Goal: Transaction & Acquisition: Book appointment/travel/reservation

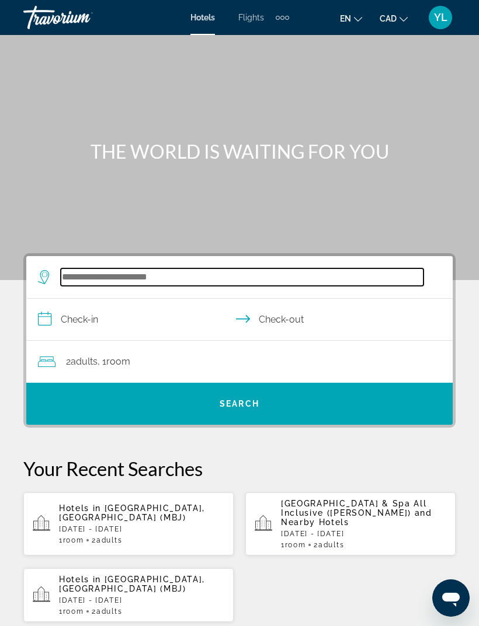
click at [293, 279] on input "Search hotel destination" at bounding box center [242, 278] width 363 height 18
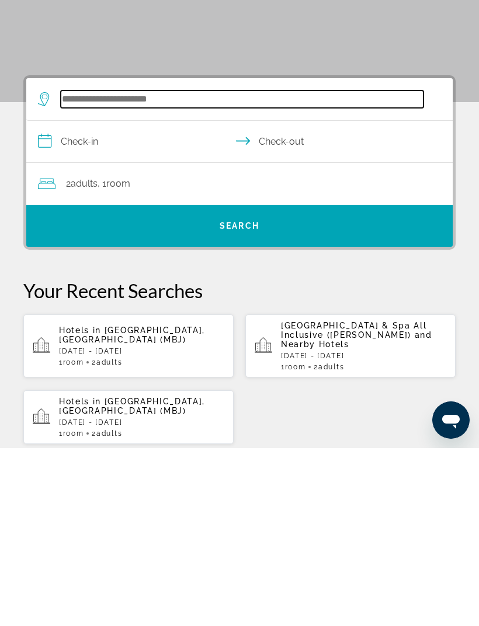
scroll to position [19, 0]
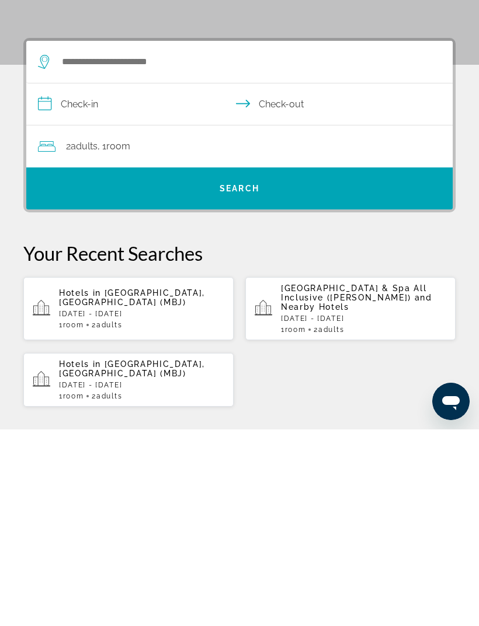
click at [194, 507] on p "[DATE] - [DATE]" at bounding box center [141, 511] width 165 height 8
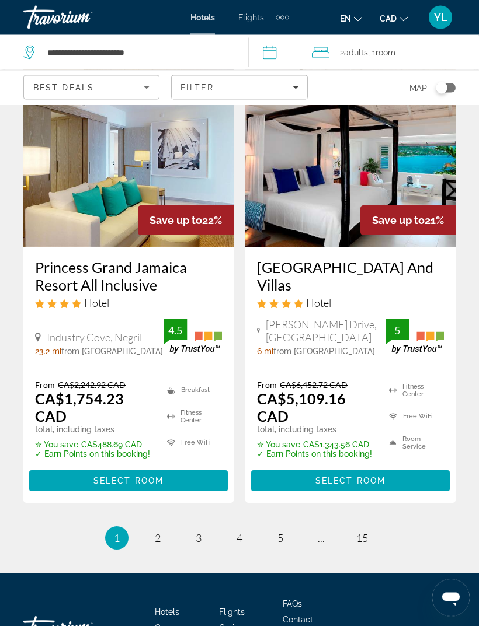
scroll to position [2371, 0]
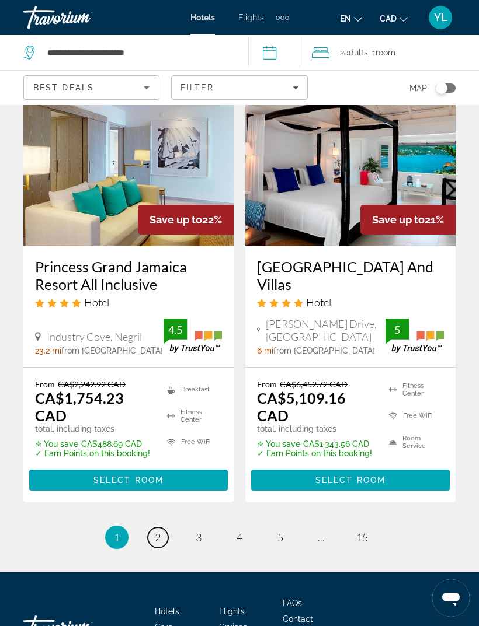
click at [163, 528] on link "page 2" at bounding box center [158, 538] width 20 height 20
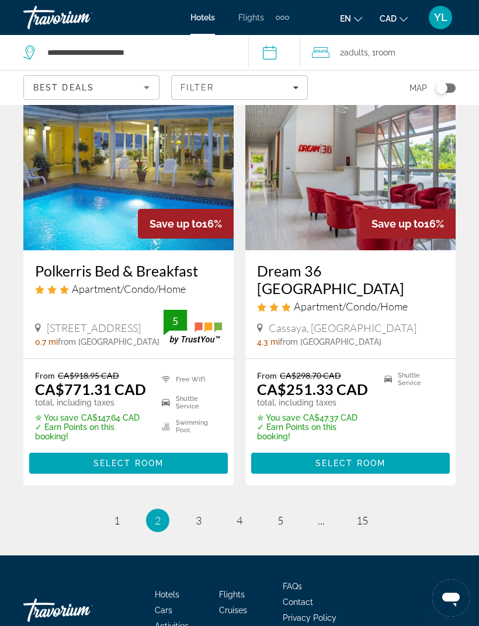
scroll to position [2532, 0]
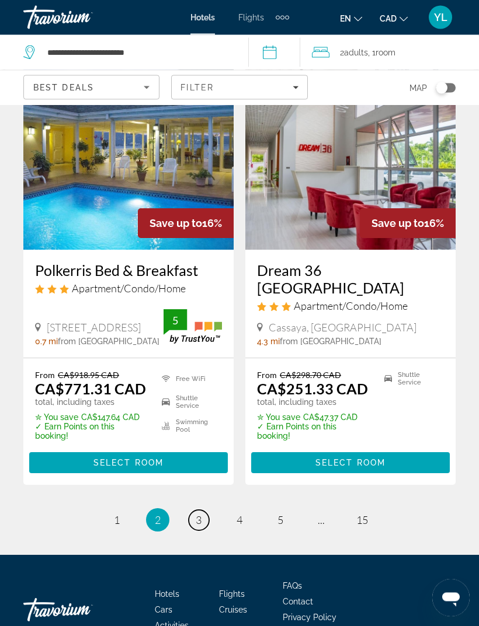
click at [203, 511] on link "page 3" at bounding box center [199, 521] width 20 height 20
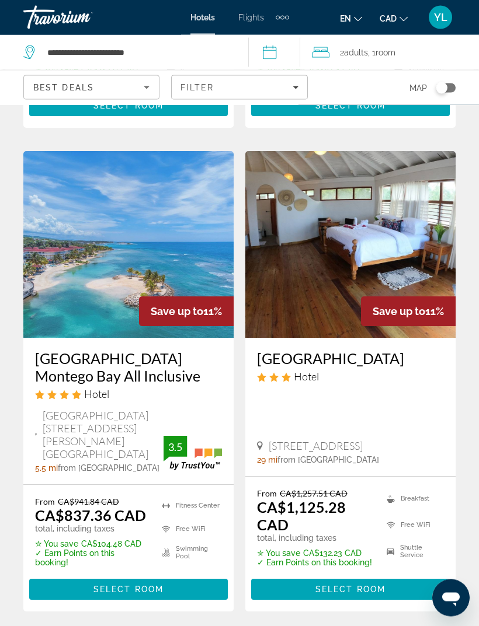
scroll to position [2440, 0]
click at [193, 350] on h3 "[GEOGRAPHIC_DATA] Montego Bay All Inclusive" at bounding box center [128, 367] width 187 height 35
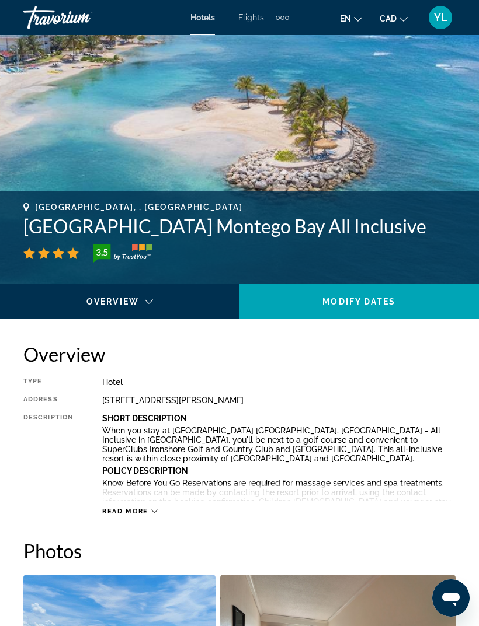
scroll to position [301, 0]
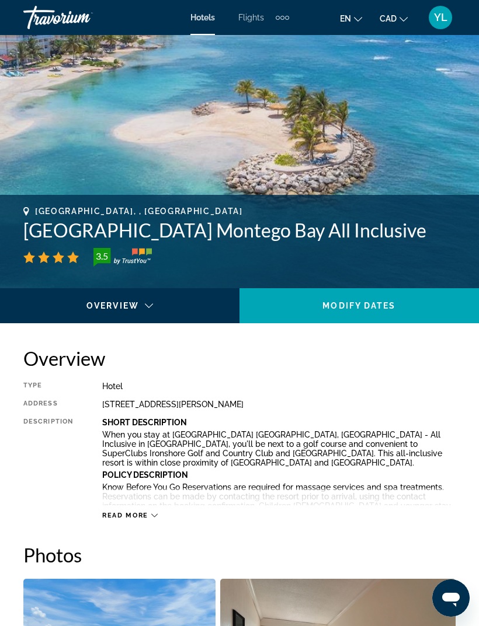
click at [155, 517] on icon "Main content" at bounding box center [154, 516] width 6 height 6
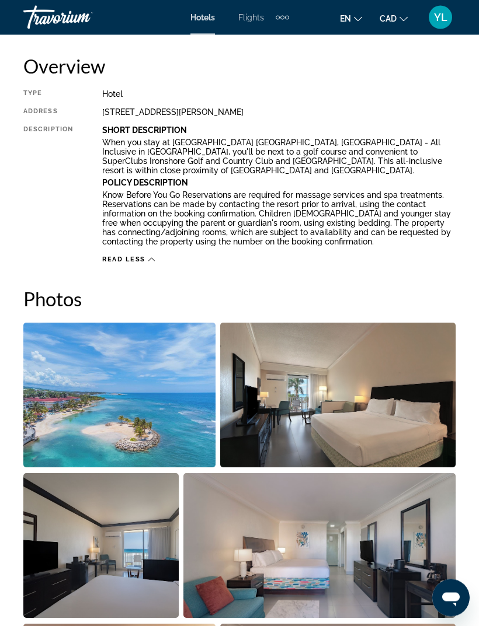
scroll to position [596, 0]
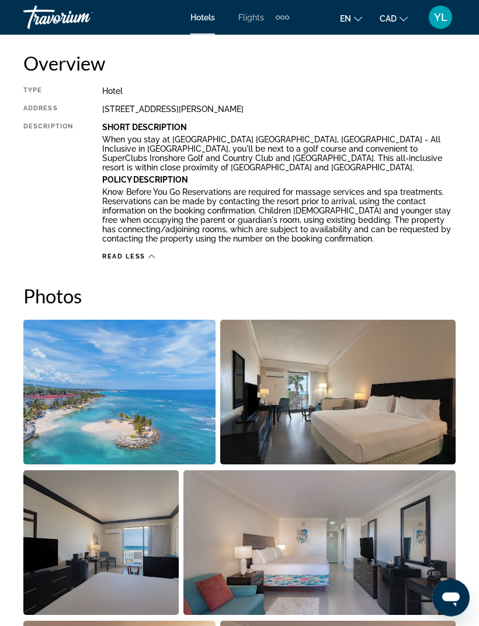
click at [110, 257] on span "Read less" at bounding box center [123, 257] width 43 height 8
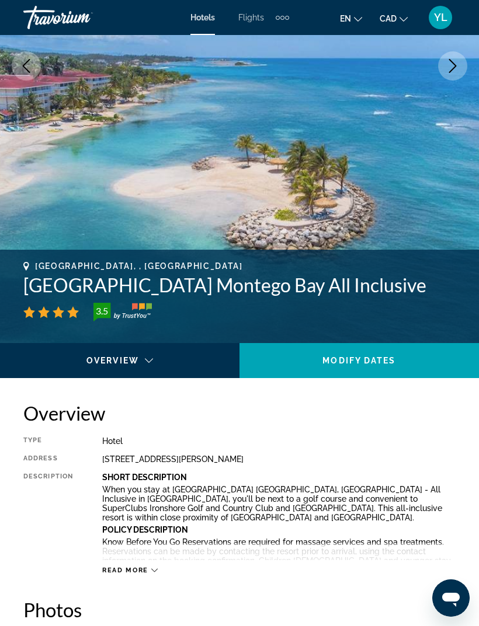
click at [152, 562] on div "Read more" at bounding box center [278, 559] width 353 height 32
click at [148, 571] on div "Read more" at bounding box center [129, 571] width 55 height 8
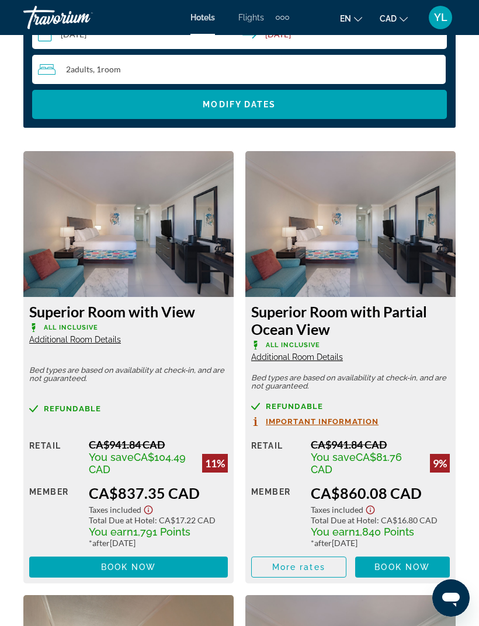
scroll to position [1960, 0]
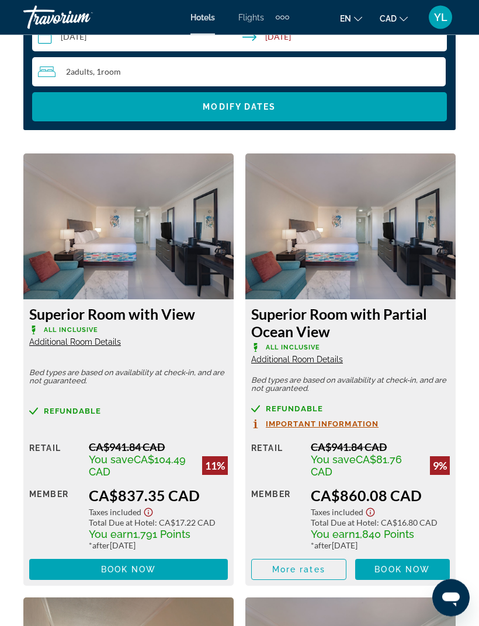
click at [53, 355] on div "Superior Room with View All Inclusive Additional Room Details Bed types are bas…" at bounding box center [128, 443] width 210 height 287
click at [62, 346] on span "Additional Room Details" at bounding box center [75, 342] width 92 height 9
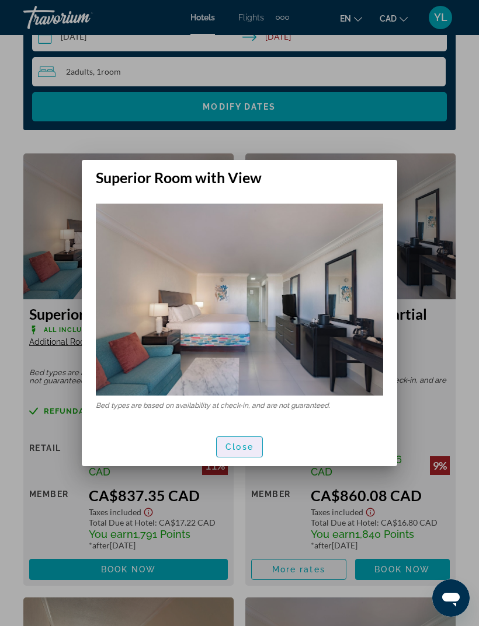
click at [249, 447] on span "Close" at bounding box center [239, 446] width 28 height 9
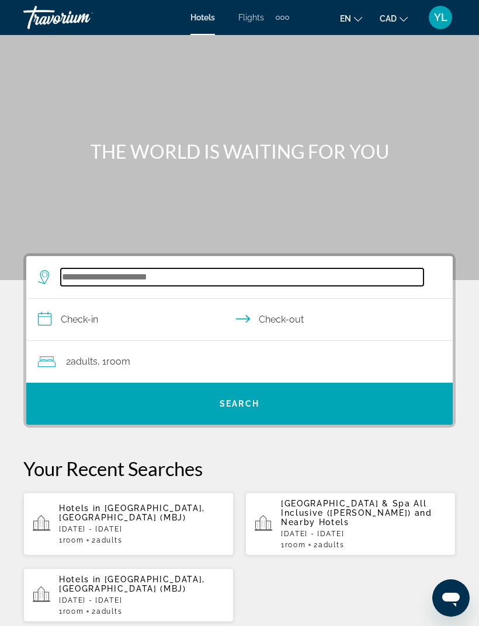
click at [90, 277] on input "Search hotel destination" at bounding box center [242, 278] width 363 height 18
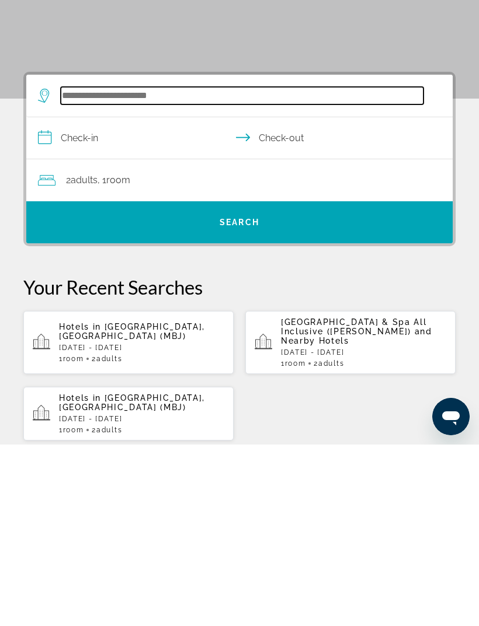
scroll to position [19, 0]
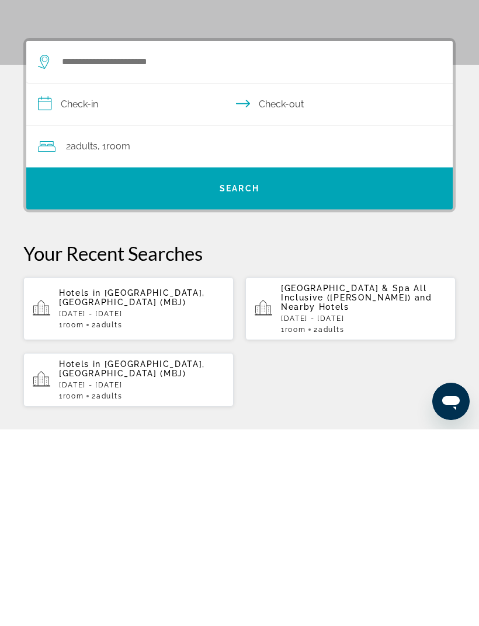
click at [198, 485] on div "Hotels in [GEOGRAPHIC_DATA], [GEOGRAPHIC_DATA] (MBJ) [DATE] - [DATE] 1 Room roo…" at bounding box center [141, 505] width 165 height 41
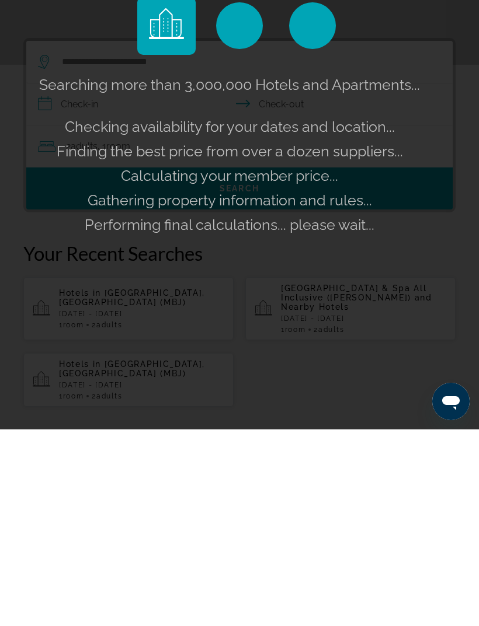
scroll to position [215, 0]
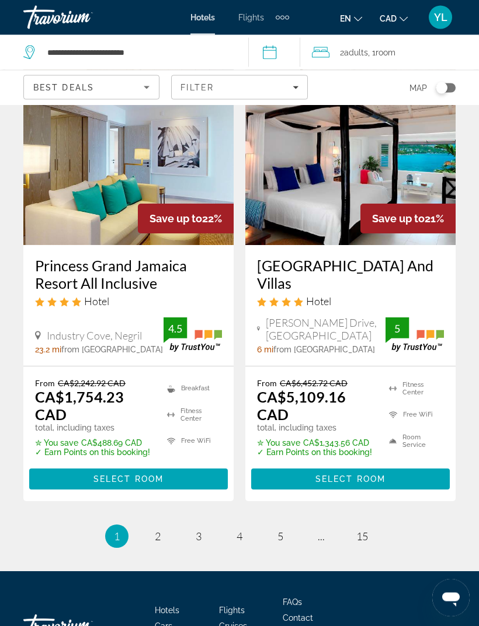
scroll to position [2399, 0]
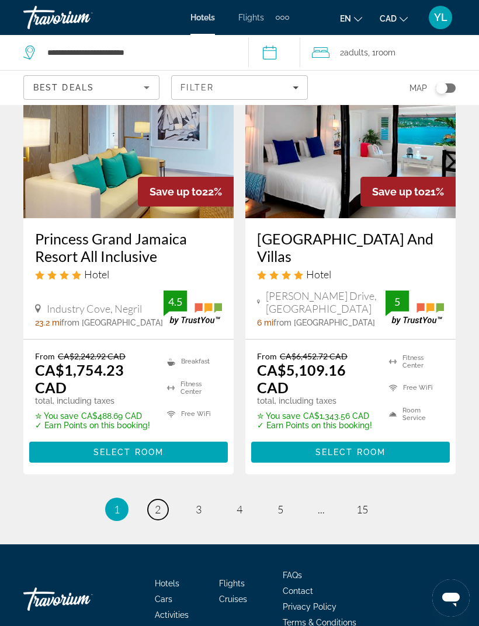
click at [166, 500] on link "page 2" at bounding box center [158, 510] width 20 height 20
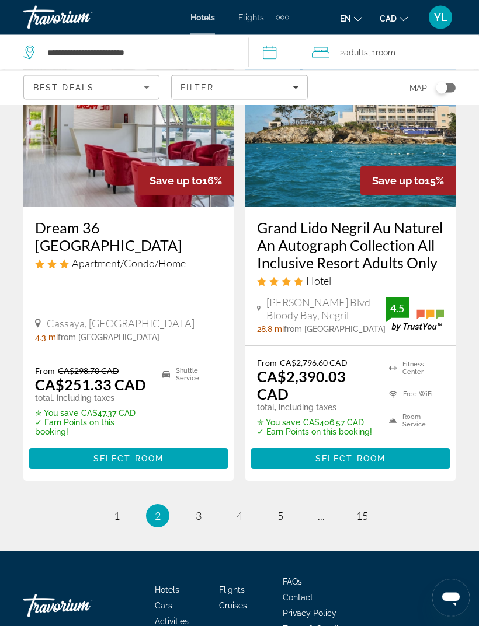
scroll to position [2584, 0]
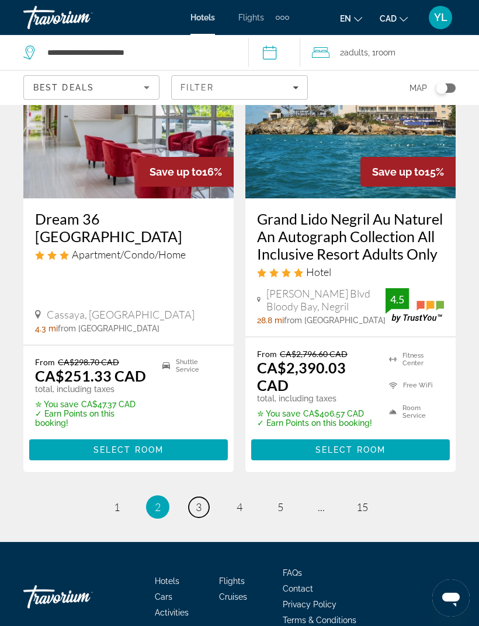
click at [205, 497] on link "page 3" at bounding box center [199, 507] width 20 height 20
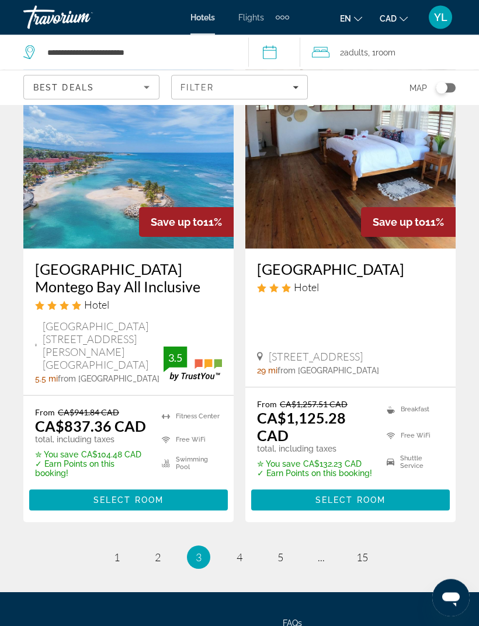
scroll to position [2529, 0]
click at [249, 548] on link "page 4" at bounding box center [239, 558] width 20 height 20
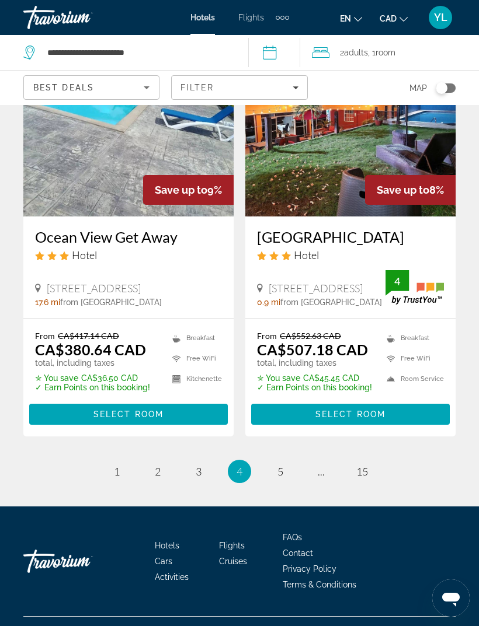
scroll to position [2418, 0]
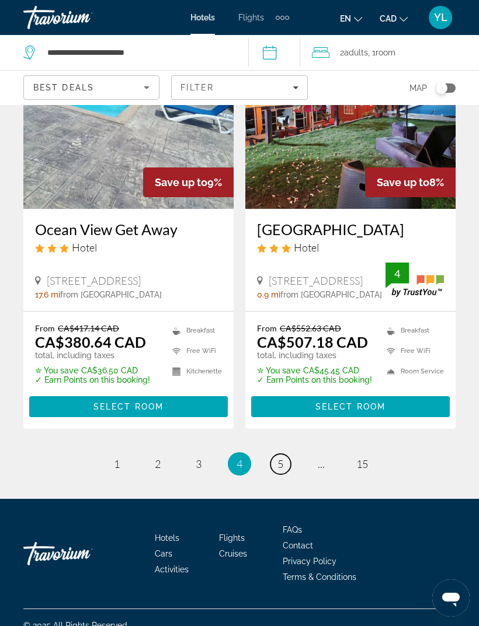
click at [271, 475] on link "page 5" at bounding box center [280, 464] width 20 height 20
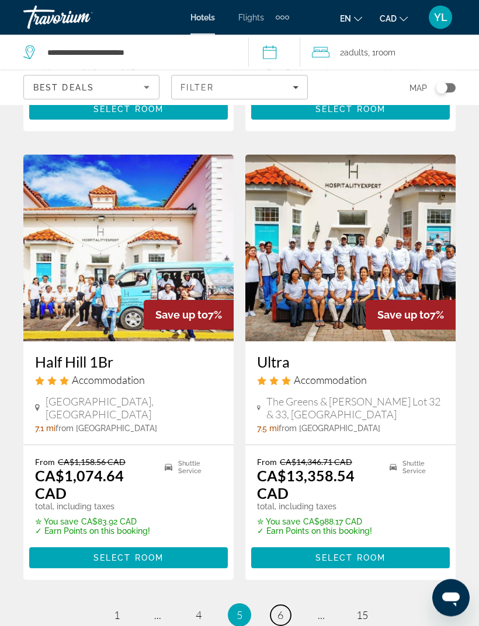
scroll to position [2364, 0]
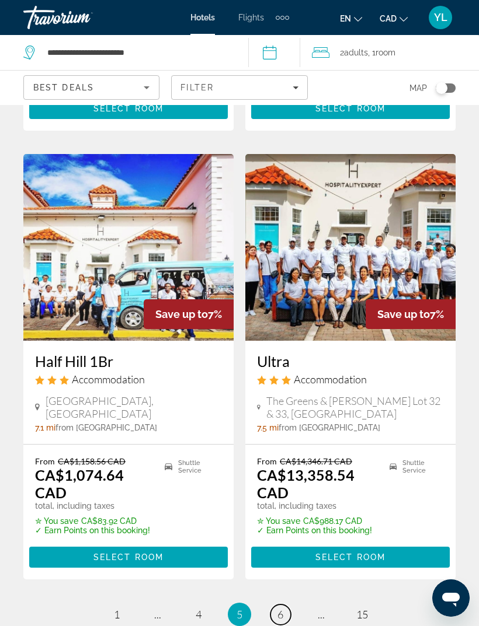
click at [289, 605] on link "page 6" at bounding box center [280, 615] width 20 height 20
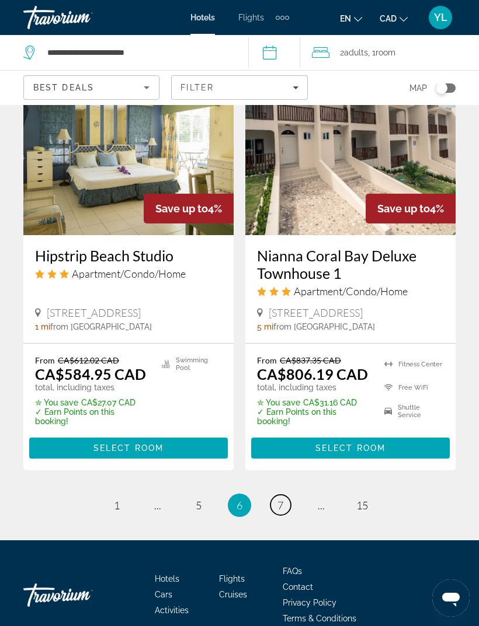
scroll to position [2423, 0]
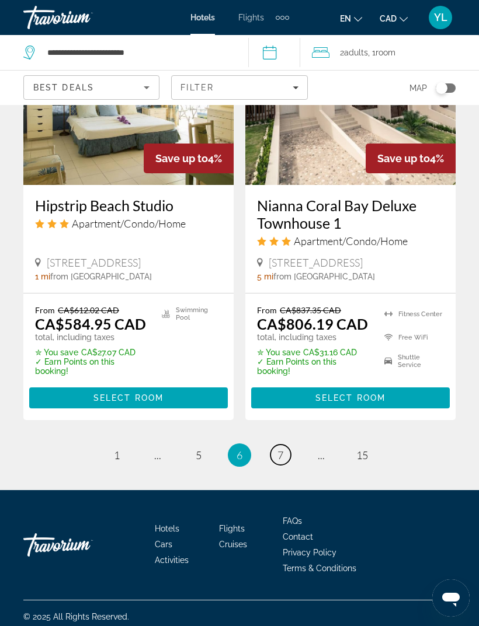
click at [279, 462] on span "7" at bounding box center [280, 455] width 6 height 13
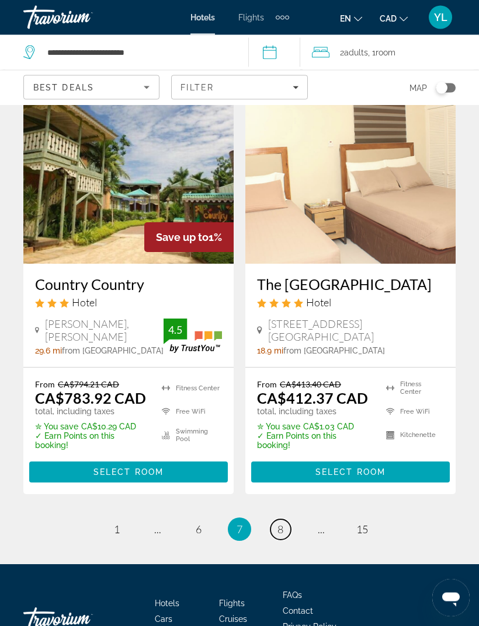
scroll to position [2358, 0]
click at [276, 535] on link "page 8" at bounding box center [280, 530] width 20 height 20
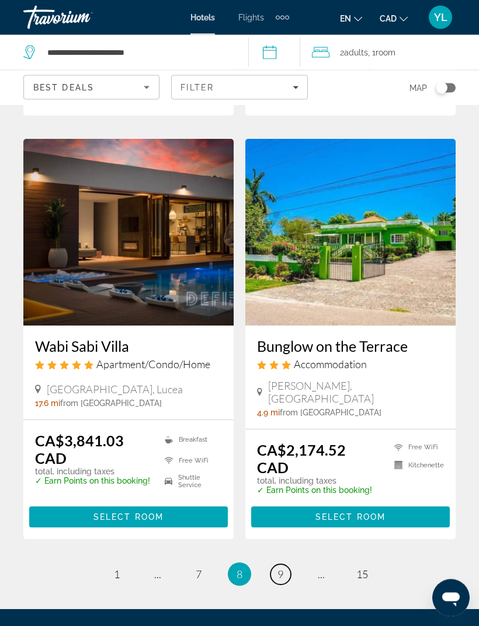
scroll to position [2276, 0]
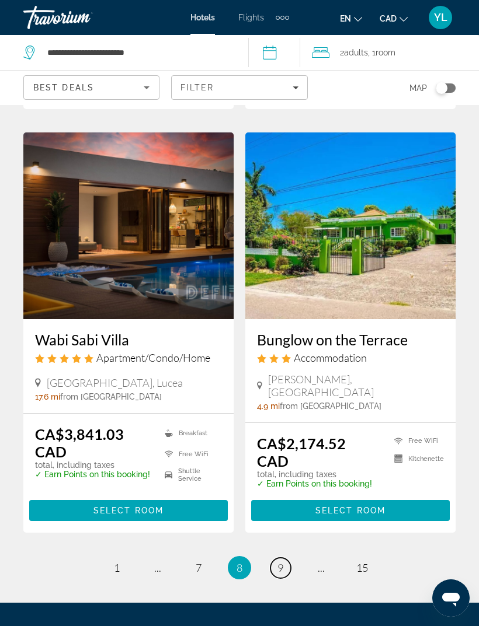
click at [276, 558] on link "page 9" at bounding box center [280, 568] width 20 height 20
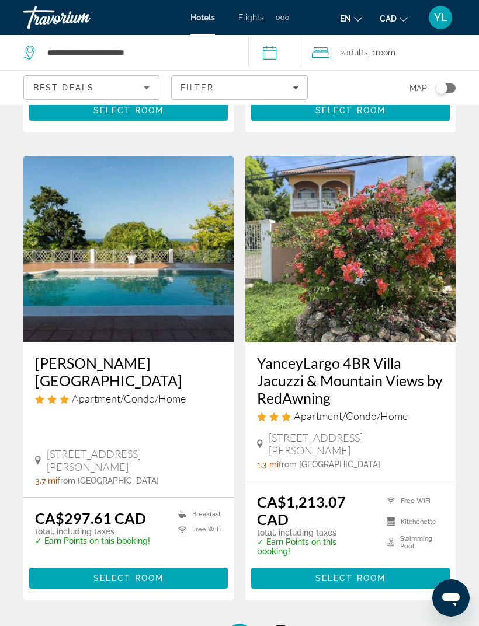
scroll to position [2249, 0]
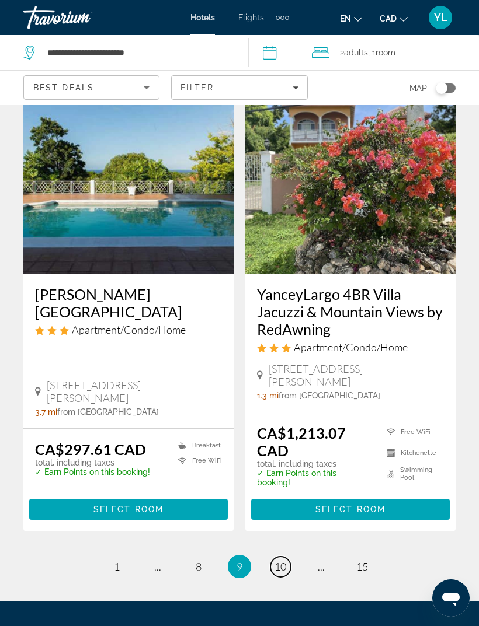
click at [278, 557] on link "page 10" at bounding box center [280, 567] width 20 height 20
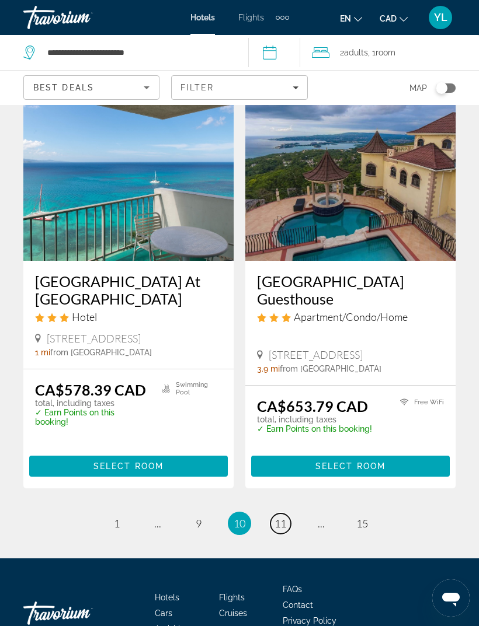
scroll to position [2290, 0]
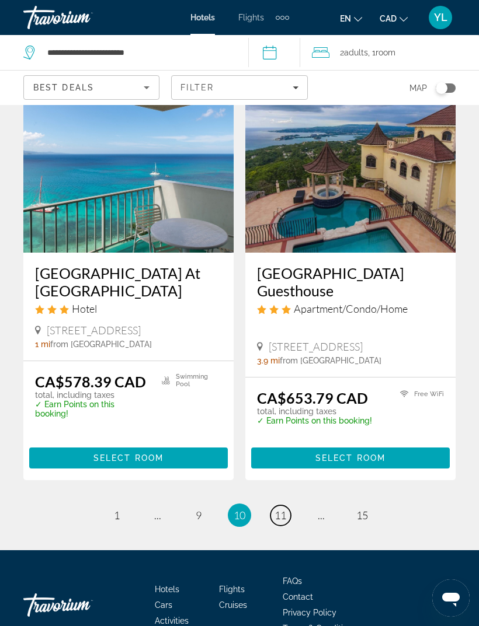
click at [278, 506] on link "page 11" at bounding box center [280, 516] width 20 height 20
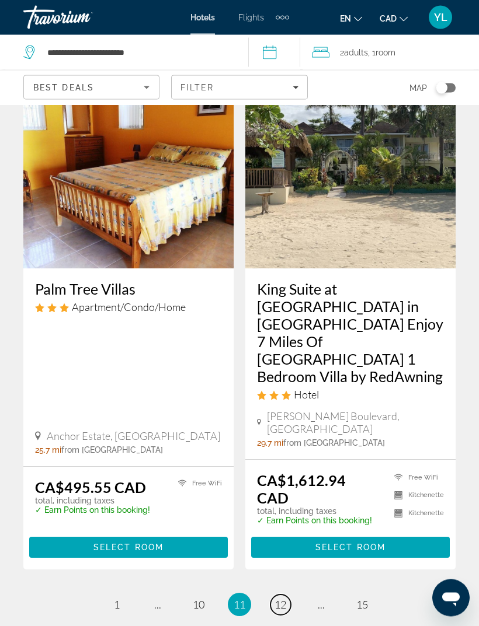
scroll to position [2284, 0]
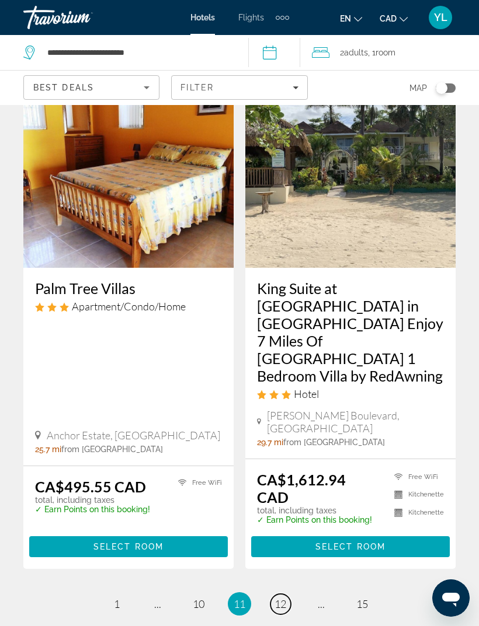
click at [287, 594] on link "page 12" at bounding box center [280, 604] width 20 height 20
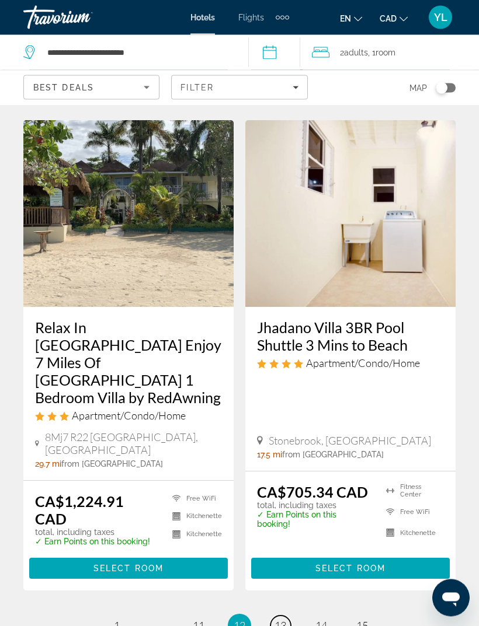
scroll to position [2287, 0]
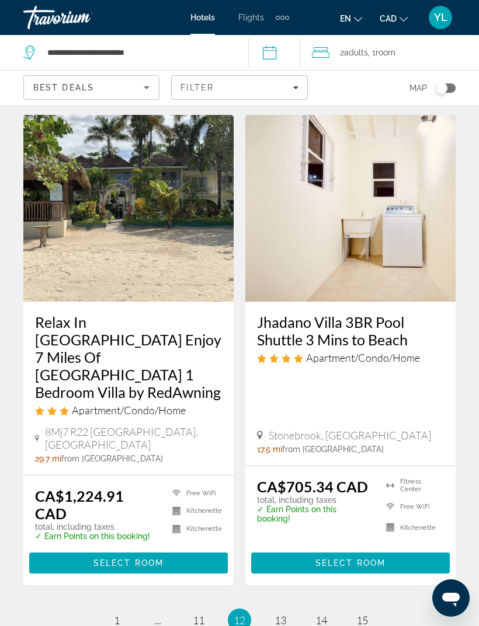
click at [297, 609] on ul "12 / 15 page 1 page ... page 11 You're on page 12 page 13 page 14 page 15" at bounding box center [239, 620] width 432 height 23
click at [288, 611] on link "page 13" at bounding box center [280, 621] width 20 height 20
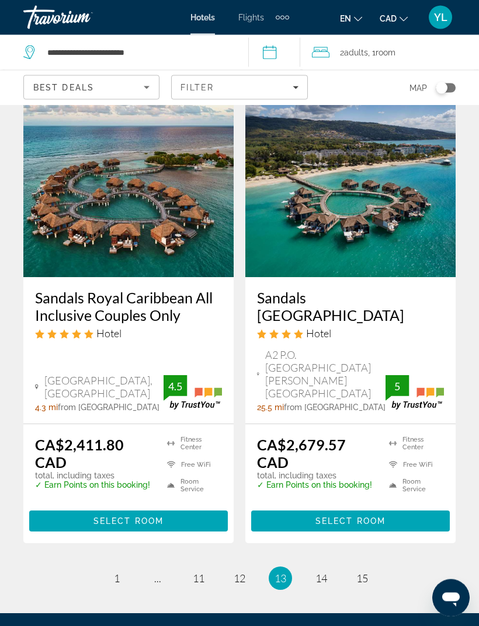
scroll to position [2360, 0]
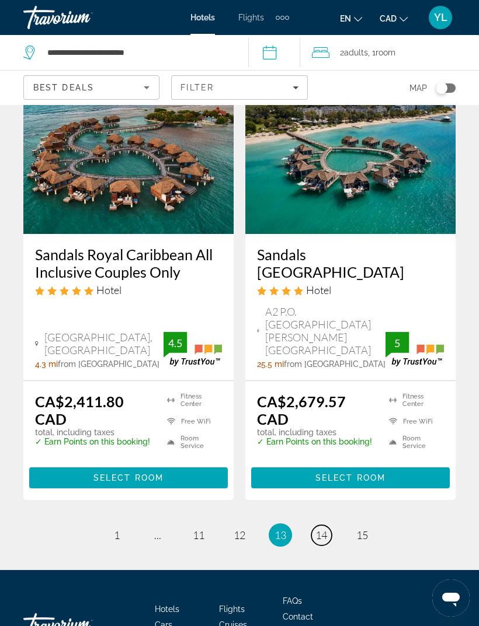
click at [322, 529] on span "14" at bounding box center [321, 535] width 12 height 13
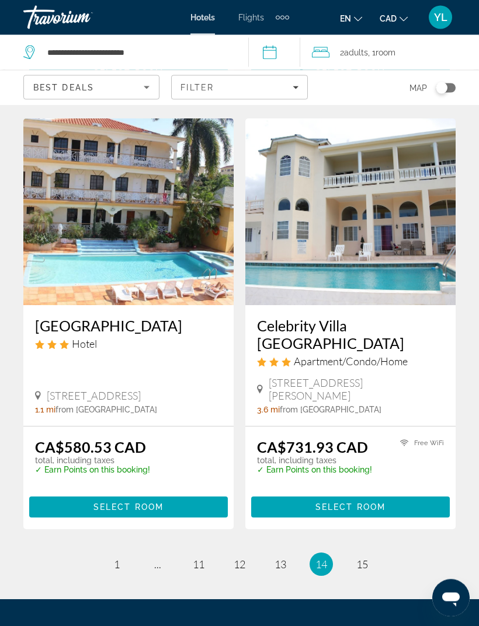
scroll to position [2402, 0]
click at [361, 558] on span "15" at bounding box center [362, 564] width 12 height 13
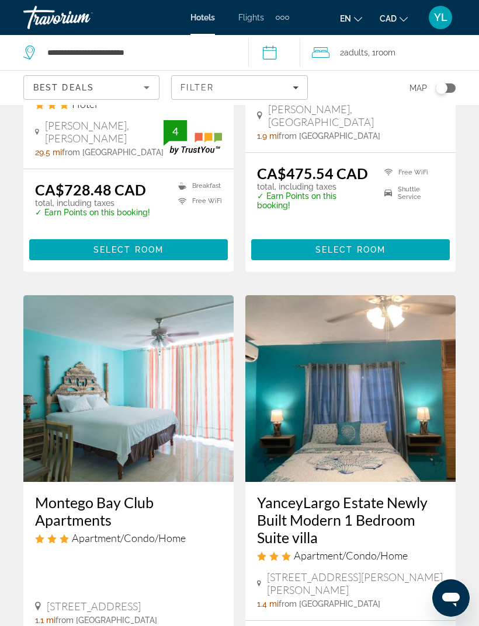
scroll to position [752, 0]
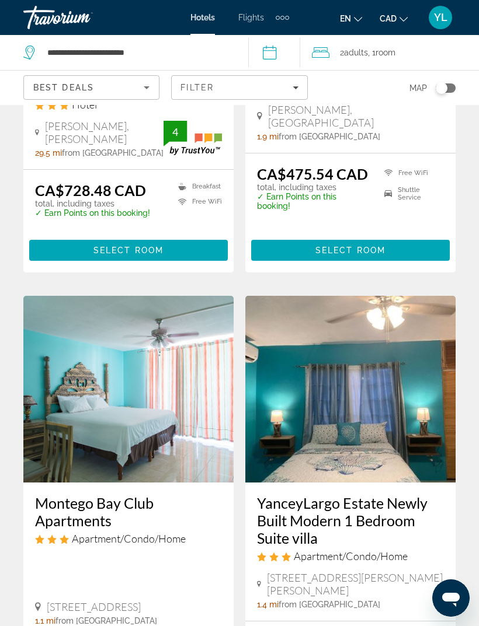
click at [462, 102] on app-hotels-search-filters "Best Deals Filter Map" at bounding box center [239, 87] width 479 height 35
click at [453, 89] on div "Toggle map" at bounding box center [445, 87] width 20 height 9
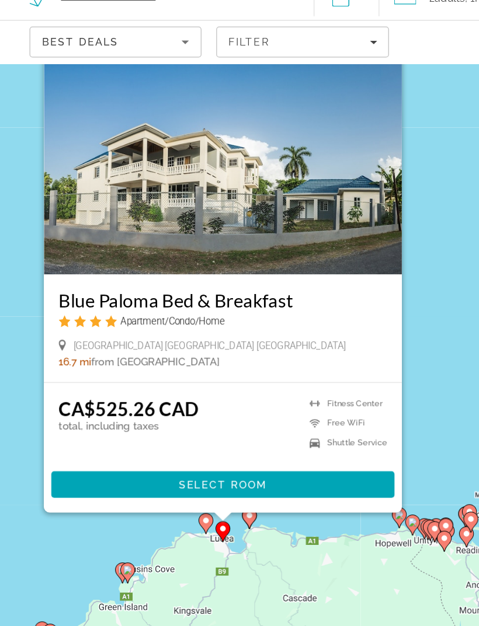
click at [309, 86] on button "Close" at bounding box center [308, 95] width 18 height 18
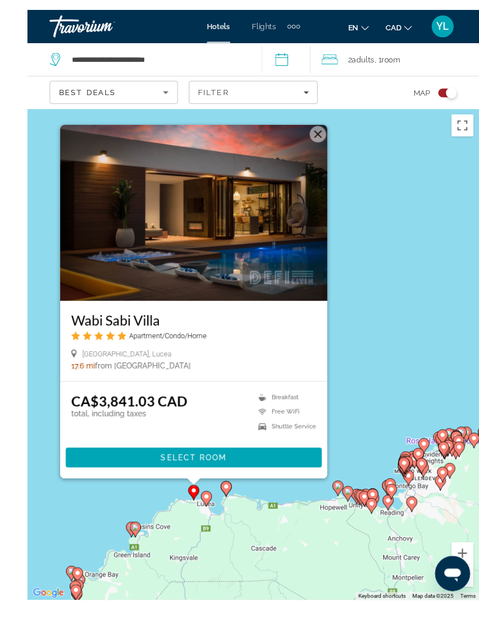
scroll to position [71, 0]
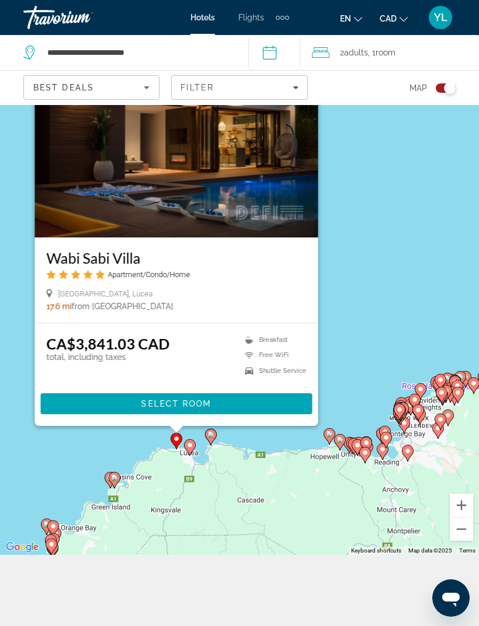
click at [63, 180] on img "Main content" at bounding box center [176, 144] width 283 height 187
